Goal: Navigation & Orientation: Find specific page/section

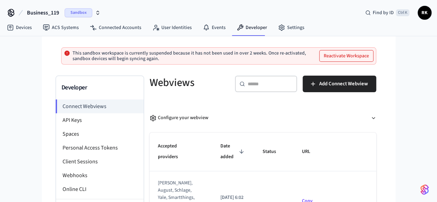
click at [181, 59] on p "This sandbox workspace is currently suspended because it has not been used in o…" at bounding box center [195, 55] width 244 height 11
click at [160, 56] on p "This sandbox workspace is currently suspended because it has not been used in o…" at bounding box center [195, 55] width 244 height 11
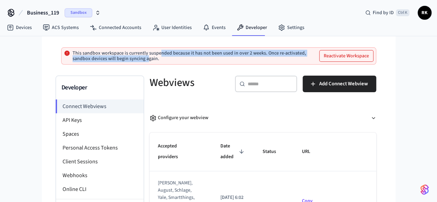
drag, startPoint x: 336, startPoint y: 57, endPoint x: 117, endPoint y: 56, distance: 218.7
click at [117, 56] on p "This sandbox workspace is currently suspended because it has not been used in o…" at bounding box center [195, 55] width 244 height 11
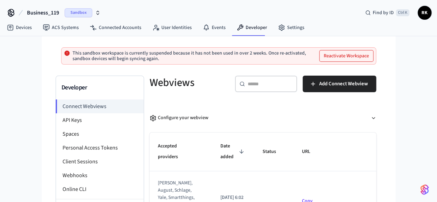
click at [90, 56] on p "This sandbox workspace is currently suspended because it has not been used in o…" at bounding box center [195, 55] width 244 height 11
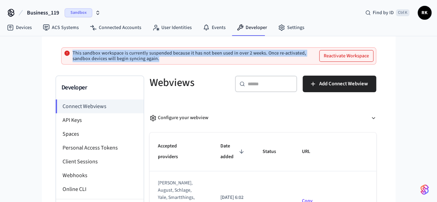
click at [90, 56] on p "This sandbox workspace is currently suspended because it has not been used in o…" at bounding box center [195, 55] width 244 height 11
click at [249, 54] on p "This sandbox workspace is currently suspended because it has not been used in o…" at bounding box center [195, 55] width 244 height 11
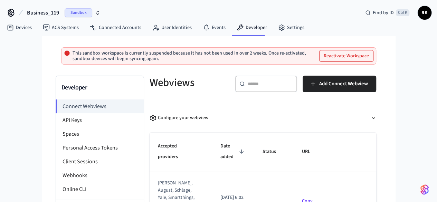
click at [10, 15] on icon at bounding box center [11, 12] width 11 height 11
click at [12, 12] on icon at bounding box center [11, 12] width 6 height 6
click at [36, 9] on span "Business_119" at bounding box center [43, 13] width 32 height 8
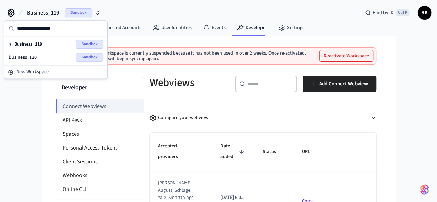
click at [37, 56] on div "Business_120 Sandbox" at bounding box center [56, 57] width 95 height 9
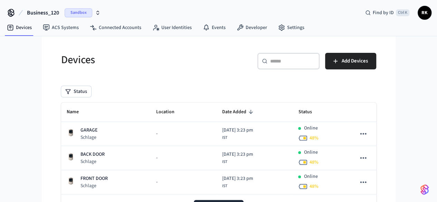
click at [45, 11] on span "Business_120" at bounding box center [43, 13] width 32 height 8
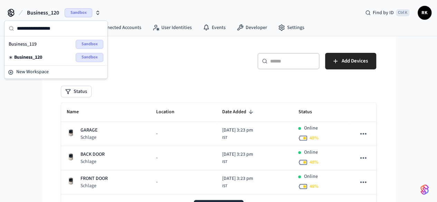
click at [47, 42] on div "Business_119 Sandbox" at bounding box center [56, 44] width 95 height 9
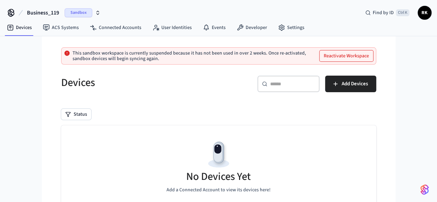
click at [46, 13] on span "Business_119" at bounding box center [43, 13] width 32 height 8
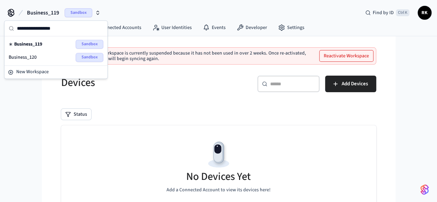
click at [47, 53] on div "Business_120 Sandbox" at bounding box center [56, 57] width 95 height 9
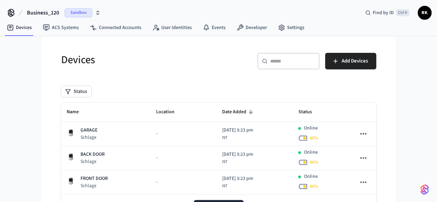
click at [34, 12] on span "Business_120" at bounding box center [43, 13] width 32 height 8
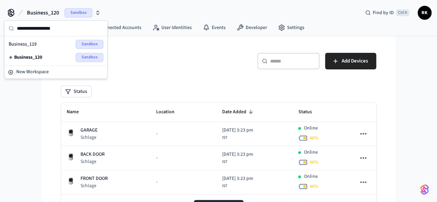
click at [46, 48] on div "Business_119 Sandbox" at bounding box center [56, 44] width 95 height 9
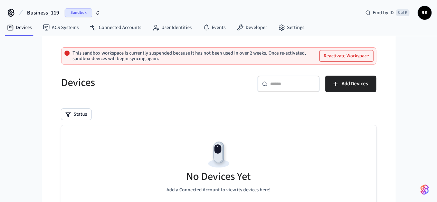
click at [205, 55] on p "This sandbox workspace is currently suspended because it has not been used in o…" at bounding box center [195, 55] width 244 height 11
drag, startPoint x: 205, startPoint y: 55, endPoint x: 218, endPoint y: 56, distance: 13.5
click at [218, 56] on p "This sandbox workspace is currently suspended because it has not been used in o…" at bounding box center [195, 55] width 244 height 11
drag, startPoint x: 218, startPoint y: 56, endPoint x: 203, endPoint y: 52, distance: 15.8
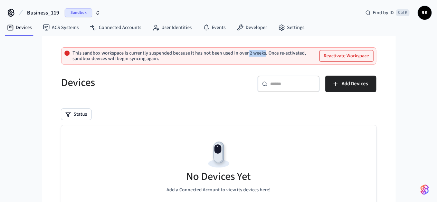
click at [203, 52] on p "This sandbox workspace is currently suspended because it has not been used in o…" at bounding box center [195, 55] width 244 height 11
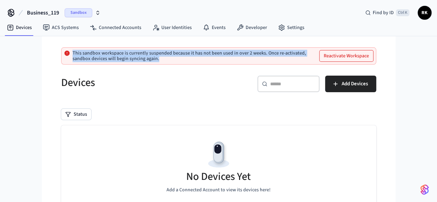
drag, startPoint x: 203, startPoint y: 52, endPoint x: 213, endPoint y: 58, distance: 11.6
click at [213, 58] on p "This sandbox workspace is currently suspended because it has not been used in o…" at bounding box center [195, 55] width 244 height 11
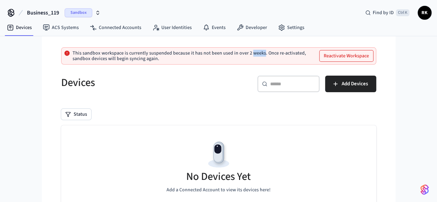
click at [213, 58] on p "This sandbox workspace is currently suspended because it has not been used in o…" at bounding box center [195, 55] width 244 height 11
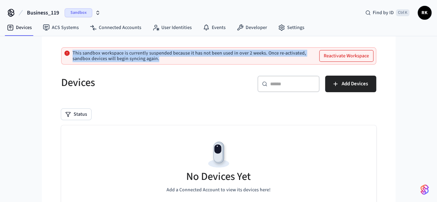
drag, startPoint x: 213, startPoint y: 58, endPoint x: 198, endPoint y: 53, distance: 15.7
click at [198, 53] on p "This sandbox workspace is currently suspended because it has not been used in o…" at bounding box center [195, 55] width 244 height 11
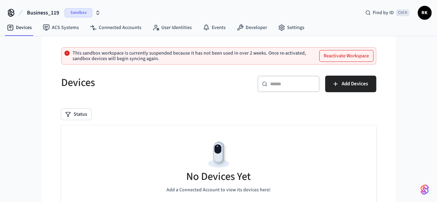
click at [73, 53] on p "This sandbox workspace is currently suspended because it has not been used in o…" at bounding box center [195, 55] width 244 height 11
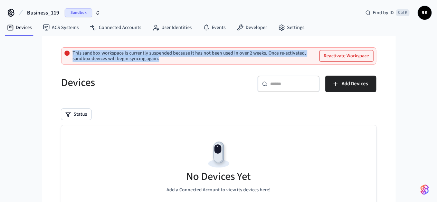
drag, startPoint x: 72, startPoint y: 53, endPoint x: 67, endPoint y: 51, distance: 4.9
click at [67, 51] on div "This sandbox workspace is currently suspended because it has not been used in o…" at bounding box center [218, 55] width 315 height 17
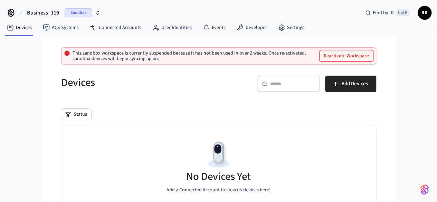
click at [64, 56] on icon at bounding box center [67, 53] width 6 height 6
click at [119, 29] on link "Connected Accounts" at bounding box center [115, 27] width 63 height 12
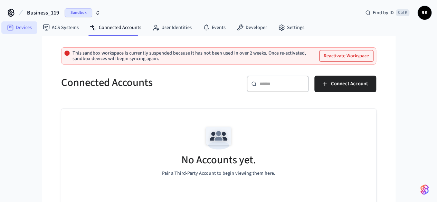
click at [12, 30] on icon at bounding box center [11, 28] width 6 height 6
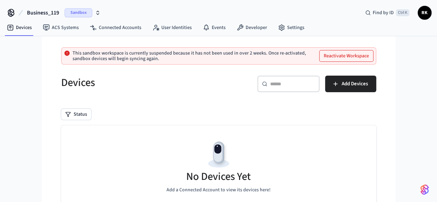
click at [60, 9] on button "Business_119 Sandbox" at bounding box center [64, 13] width 78 height 15
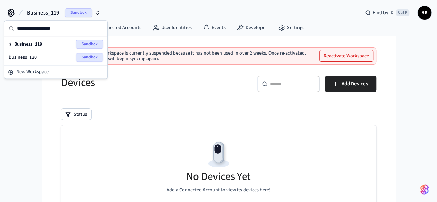
click at [159, 68] on div "Devices" at bounding box center [134, 82] width 162 height 30
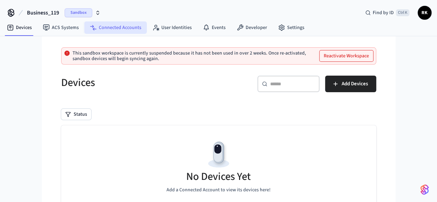
click at [112, 32] on link "Connected Accounts" at bounding box center [115, 27] width 63 height 12
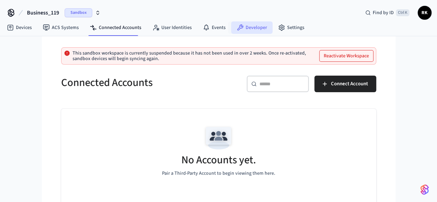
click at [252, 26] on link "Developer" at bounding box center [251, 27] width 41 height 12
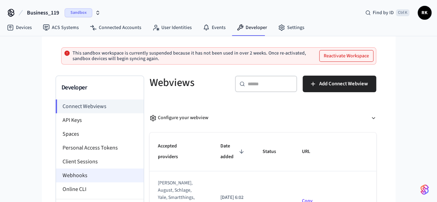
click at [56, 171] on li "Webhooks" at bounding box center [100, 176] width 88 height 14
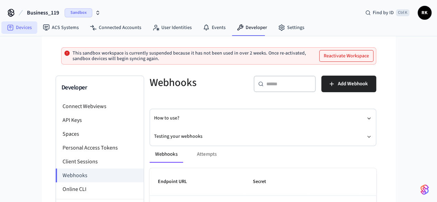
click at [26, 22] on link "Devices" at bounding box center [19, 27] width 36 height 12
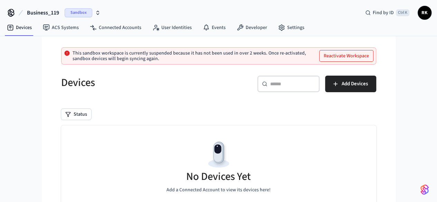
click at [84, 11] on span "Sandbox" at bounding box center [79, 12] width 28 height 9
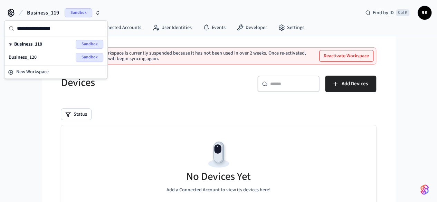
click at [153, 20] on nav "Devices ACS Systems Connected Accounts User Identities Events Developer Settings" at bounding box center [155, 28] width 308 height 16
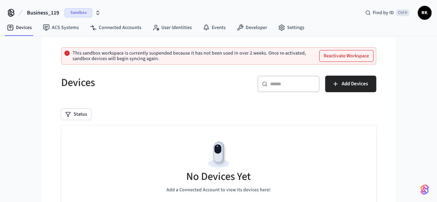
click at [153, 12] on div "Business_119 Sandbox Find by ID Ctrl K RK" at bounding box center [218, 10] width 437 height 20
click at [260, 10] on div "Business_119 Sandbox Find by ID Ctrl K RK" at bounding box center [218, 10] width 437 height 20
click at [272, 52] on p "This sandbox workspace is currently suspended because it has not been used in o…" at bounding box center [195, 55] width 244 height 11
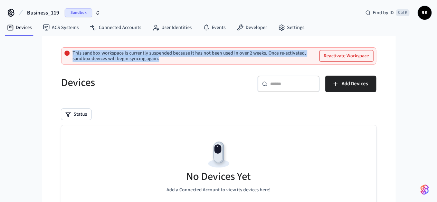
click at [272, 52] on p "This sandbox workspace is currently suspended because it has not been used in o…" at bounding box center [195, 55] width 244 height 11
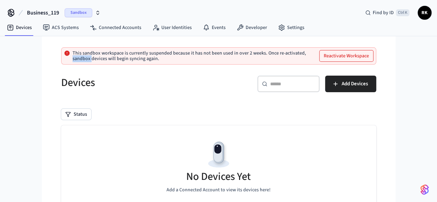
click at [272, 52] on p "This sandbox workspace is currently suspended because it has not been used in o…" at bounding box center [195, 55] width 244 height 11
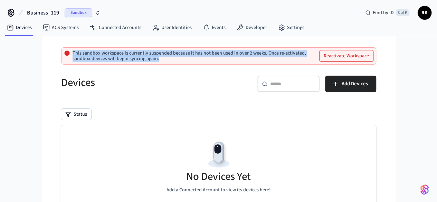
click at [272, 52] on p "This sandbox workspace is currently suspended because it has not been used in o…" at bounding box center [195, 55] width 244 height 11
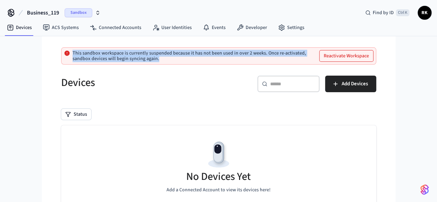
click at [272, 52] on p "This sandbox workspace is currently suspended because it has not been used in o…" at bounding box center [195, 55] width 244 height 11
click at [270, 52] on p "This sandbox workspace is currently suspended because it has not been used in o…" at bounding box center [195, 55] width 244 height 11
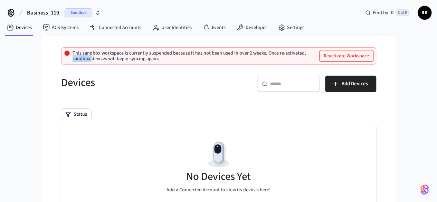
click at [270, 52] on p "This sandbox workspace is currently suspended because it has not been used in o…" at bounding box center [195, 55] width 244 height 11
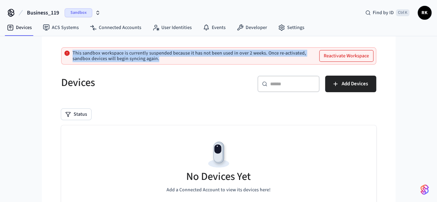
click at [270, 52] on p "This sandbox workspace is currently suspended because it has not been used in o…" at bounding box center [195, 55] width 244 height 11
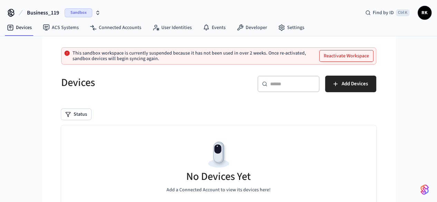
click at [106, 82] on h5 "Devices" at bounding box center [137, 83] width 153 height 14
